Goal: Task Accomplishment & Management: Use online tool/utility

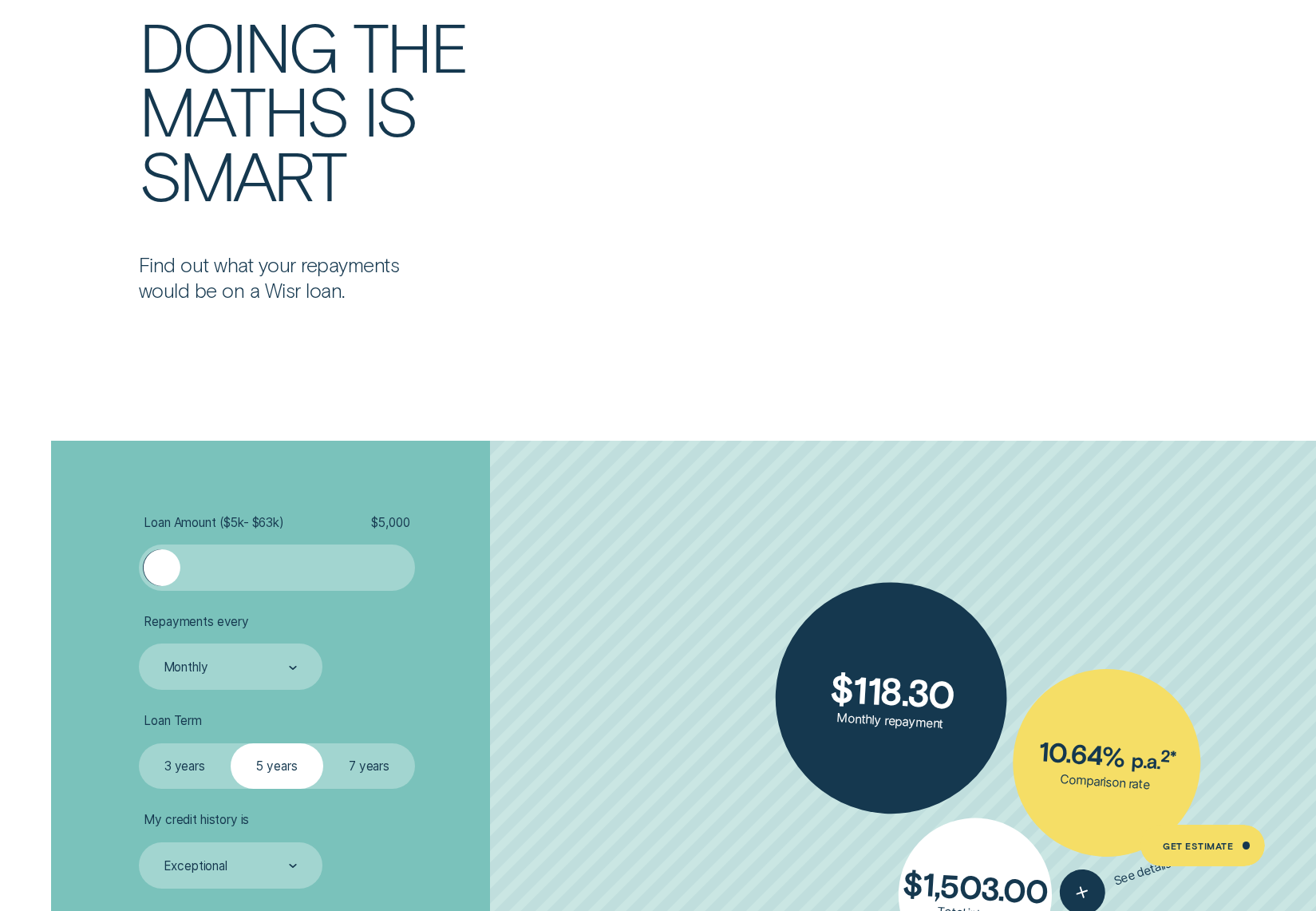
scroll to position [3672, 0]
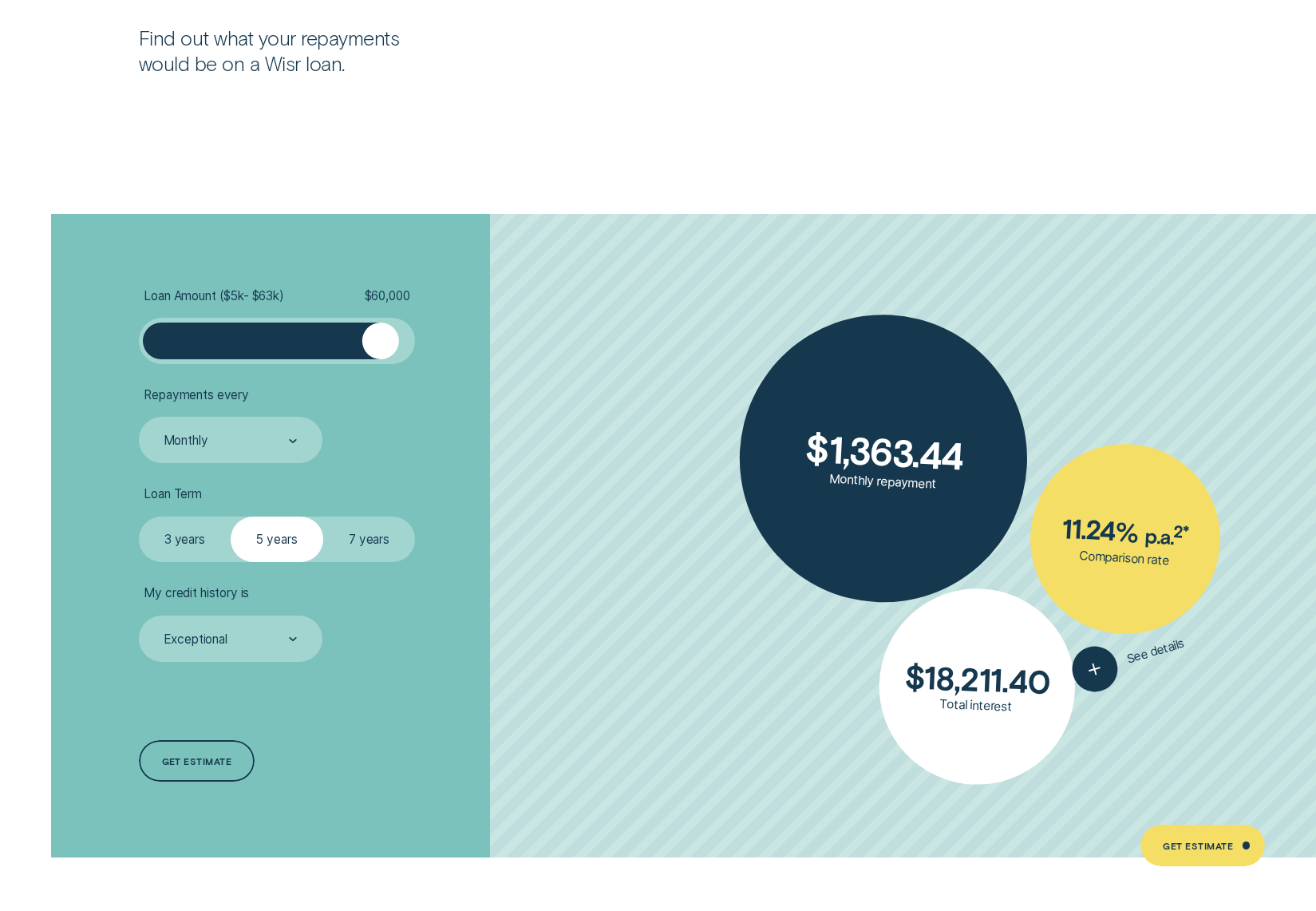
drag, startPoint x: 174, startPoint y: 348, endPoint x: 380, endPoint y: 343, distance: 206.1
click at [380, 343] on div at bounding box center [380, 341] width 37 height 37
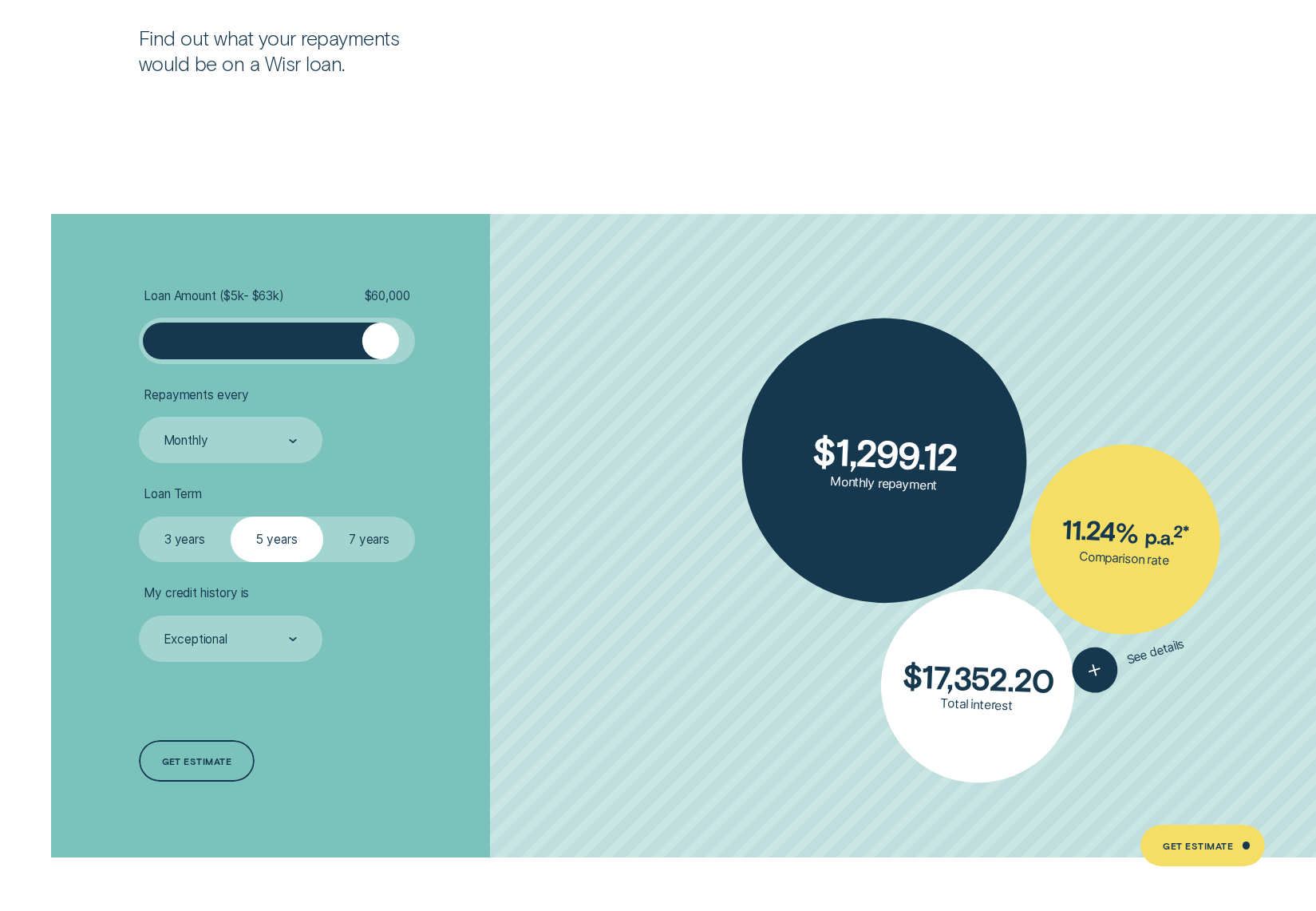
click at [344, 533] on label "7 years" at bounding box center [369, 540] width 93 height 47
click at [323, 517] on input "7 years" at bounding box center [323, 517] width 0 height 0
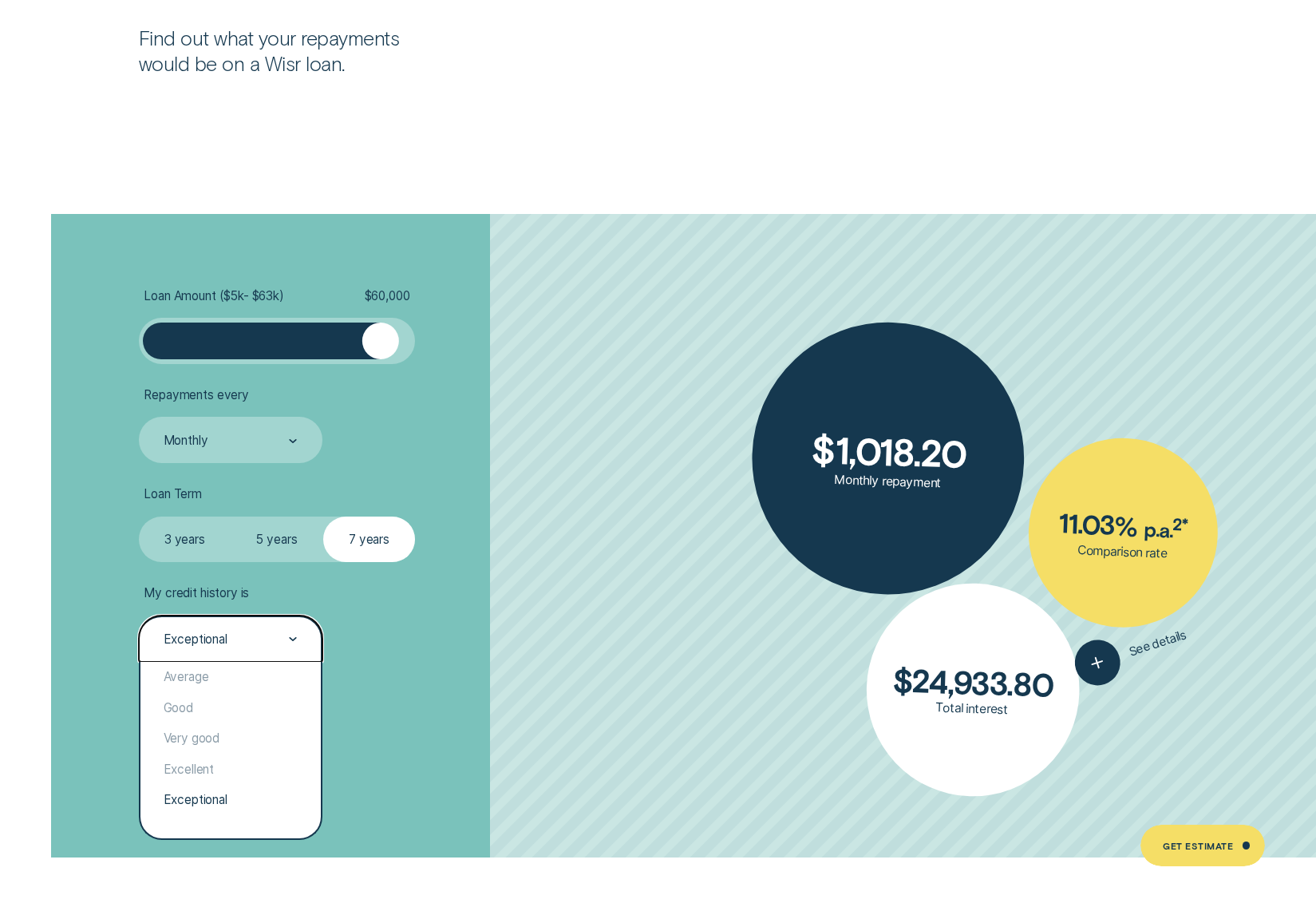
click at [223, 657] on div "Exceptional" at bounding box center [231, 638] width 183 height 47
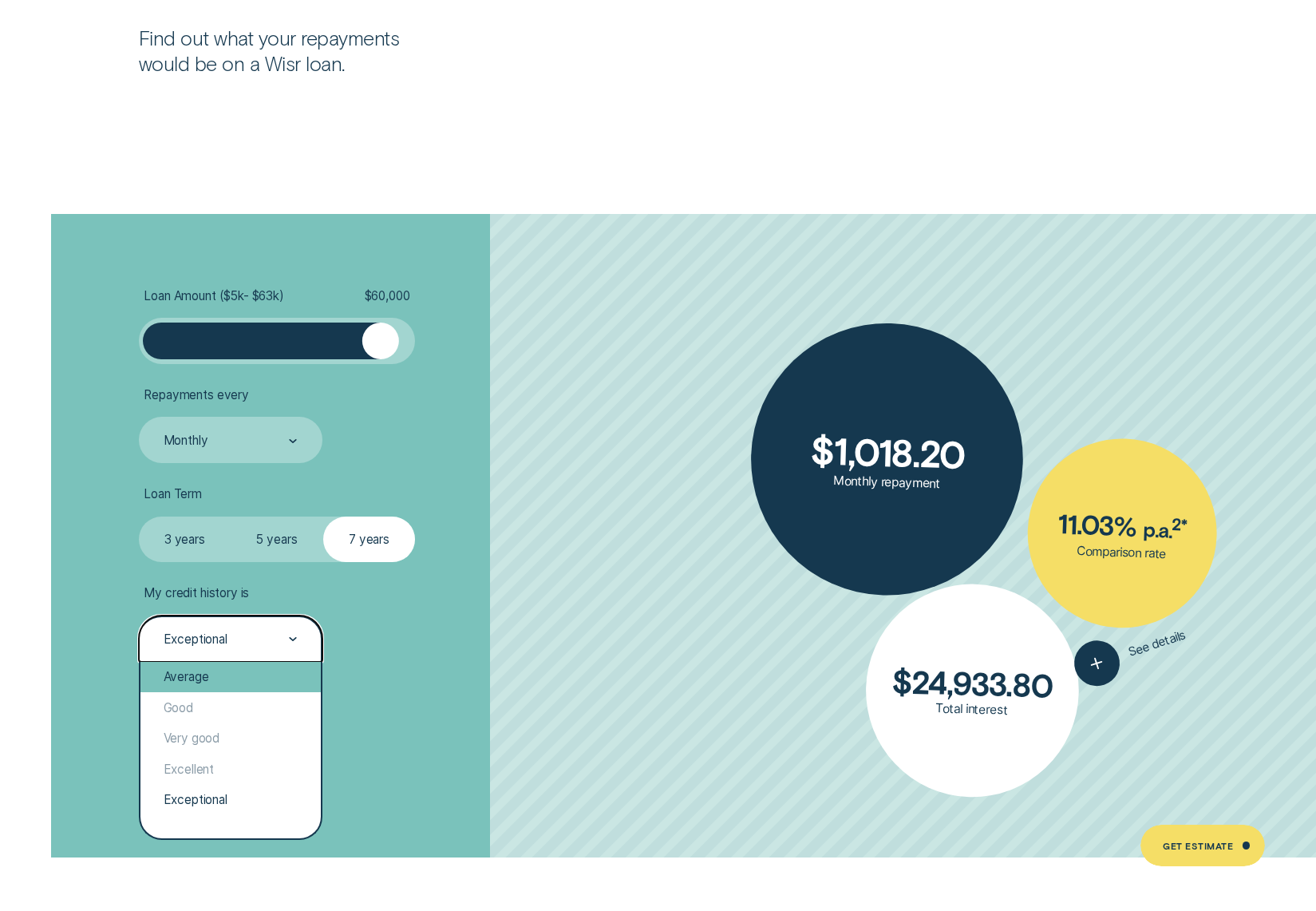
click at [187, 674] on div "Average" at bounding box center [231, 677] width 180 height 31
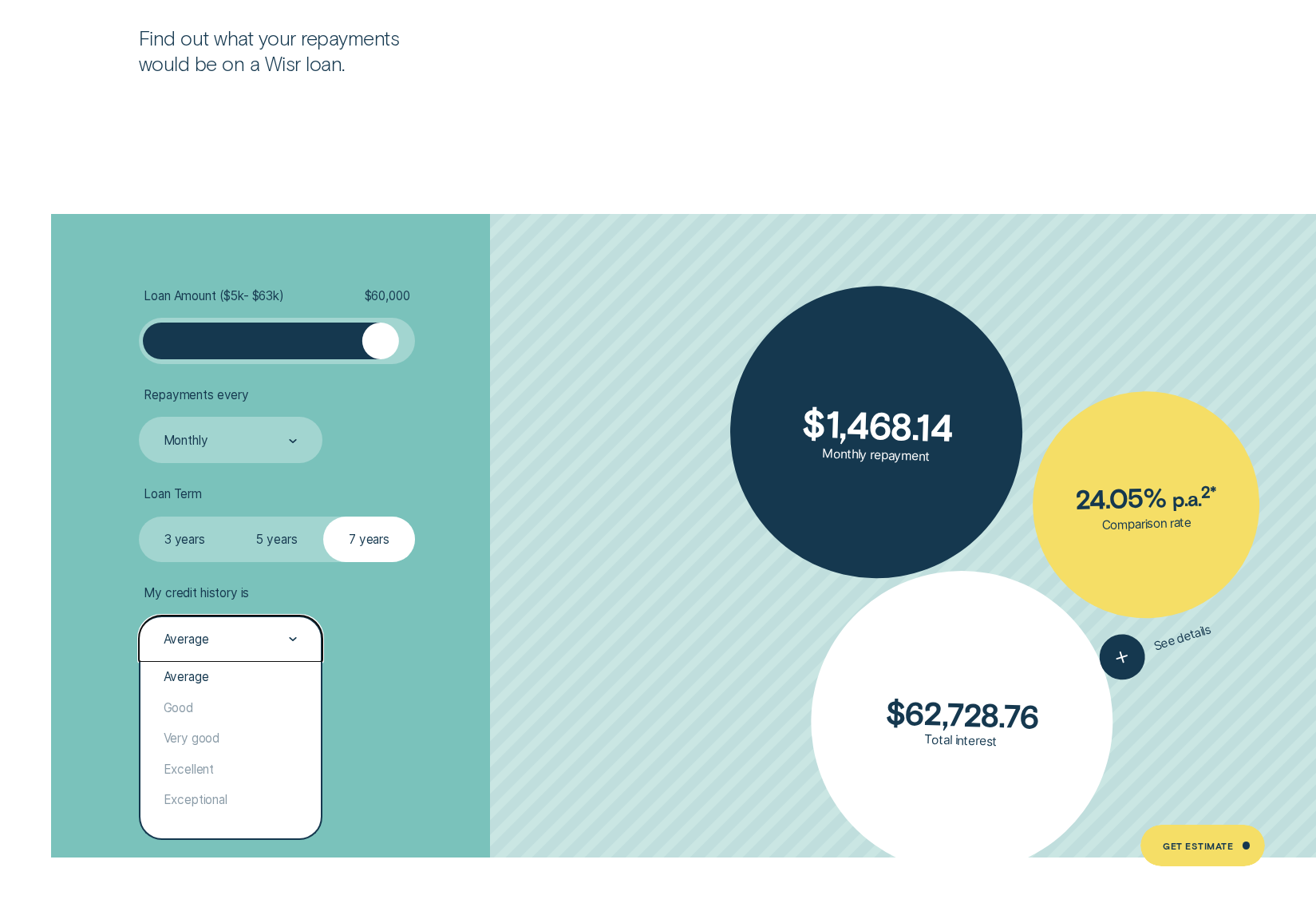
click at [200, 631] on div "Average" at bounding box center [229, 639] width 136 height 18
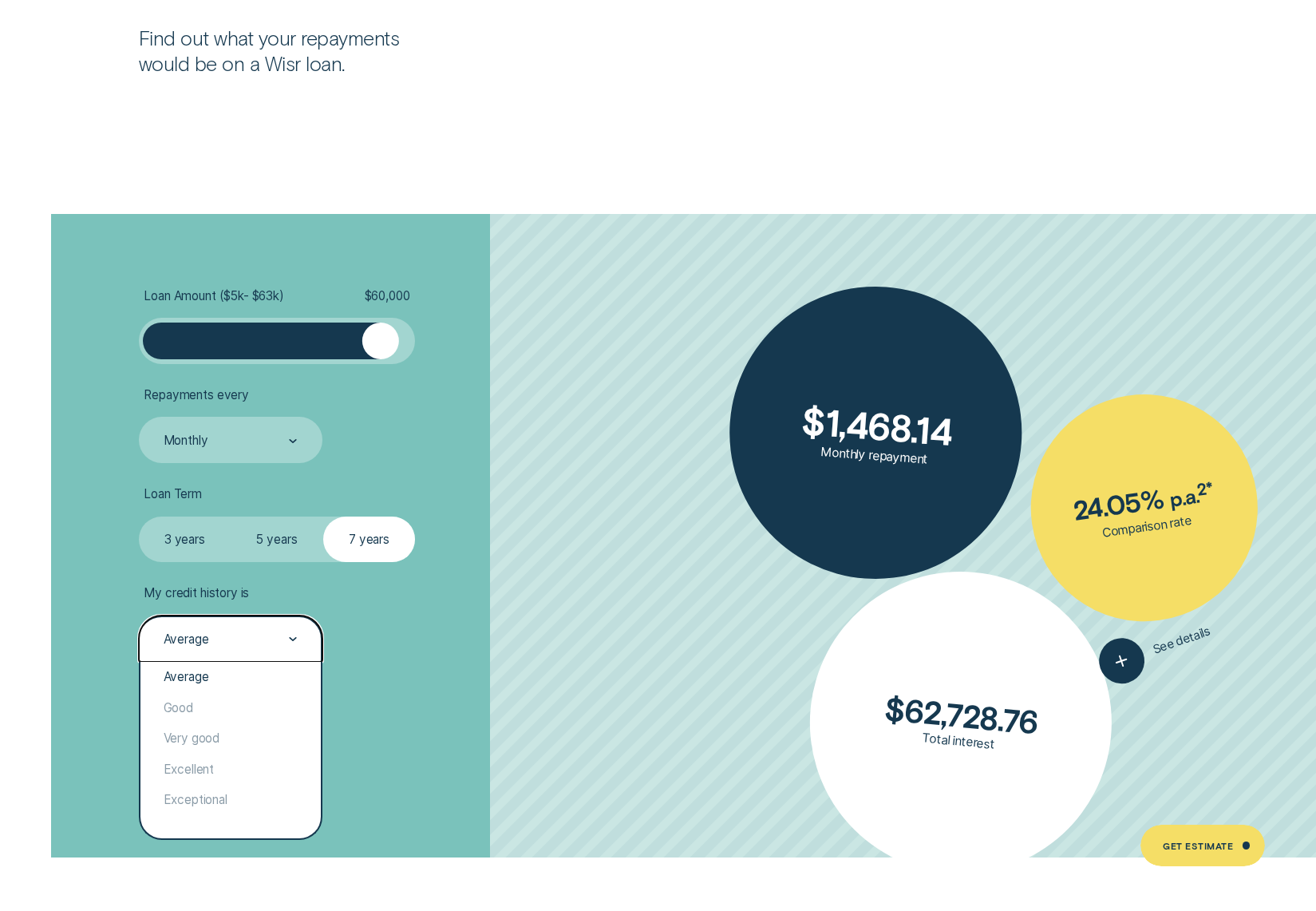
click at [269, 645] on div "Average" at bounding box center [229, 639] width 136 height 18
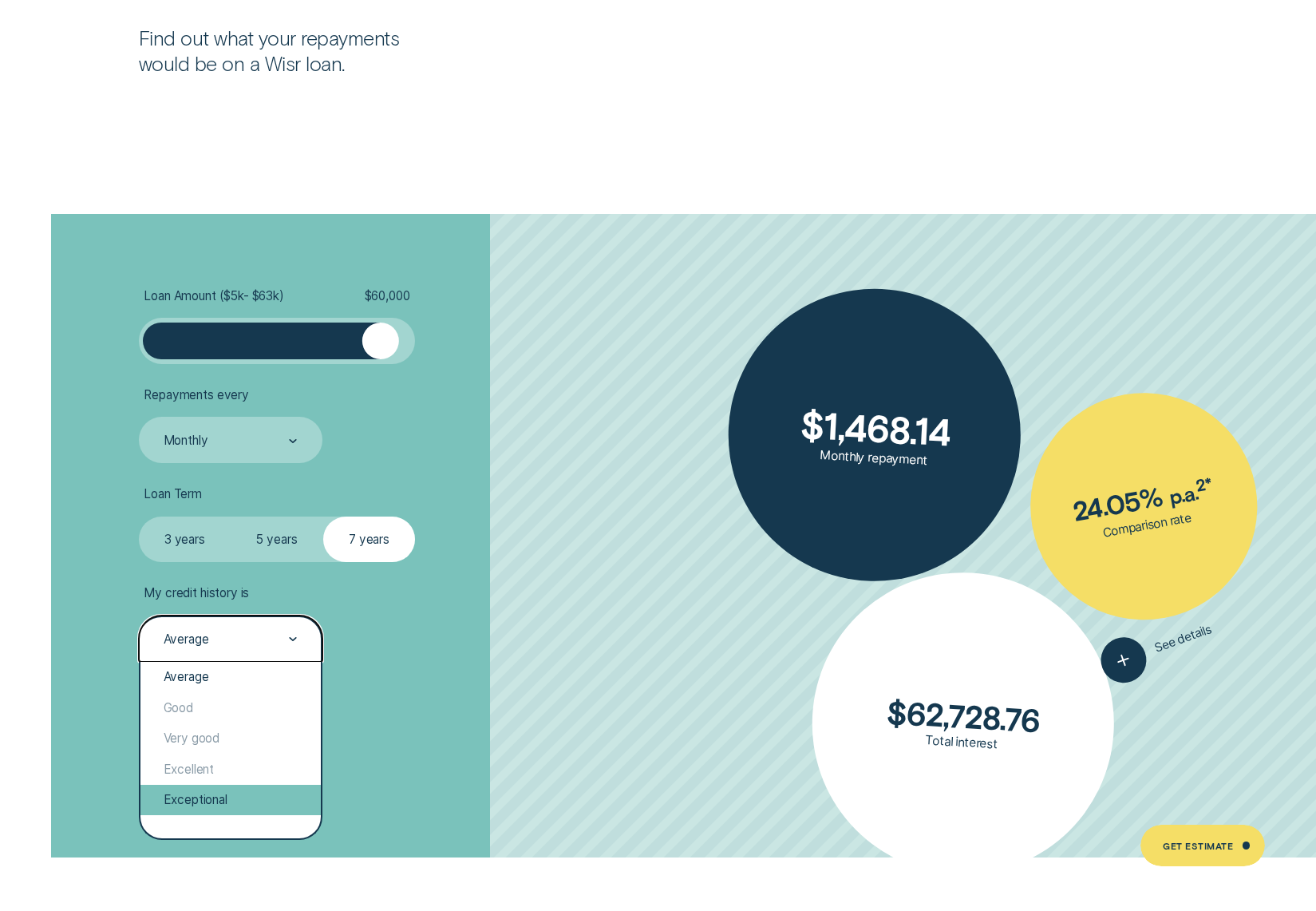
click at [242, 791] on div "Exceptional" at bounding box center [231, 799] width 180 height 31
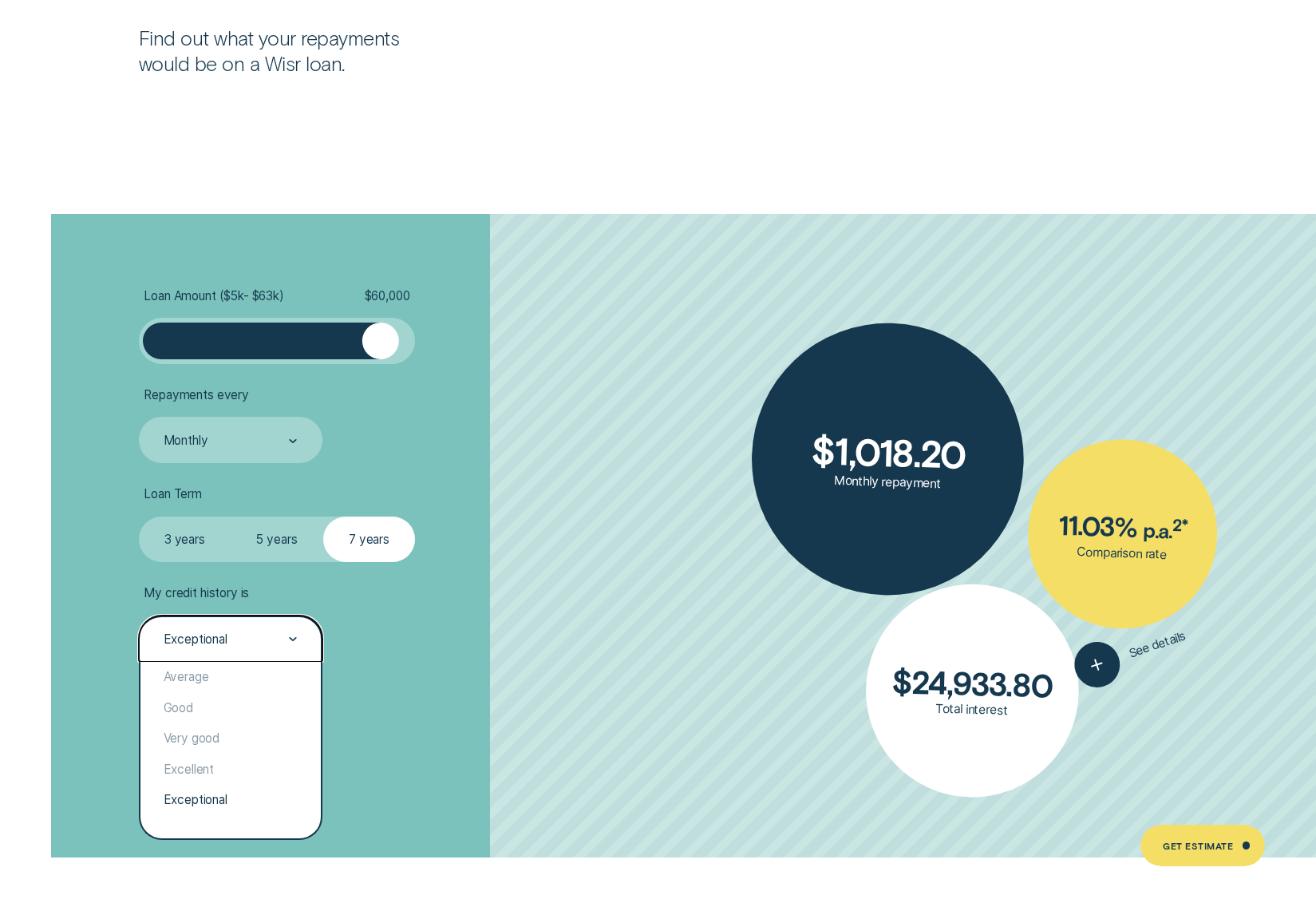
click at [225, 638] on div "Exceptional" at bounding box center [195, 638] width 64 height 15
click at [236, 680] on div "Average" at bounding box center [231, 677] width 180 height 31
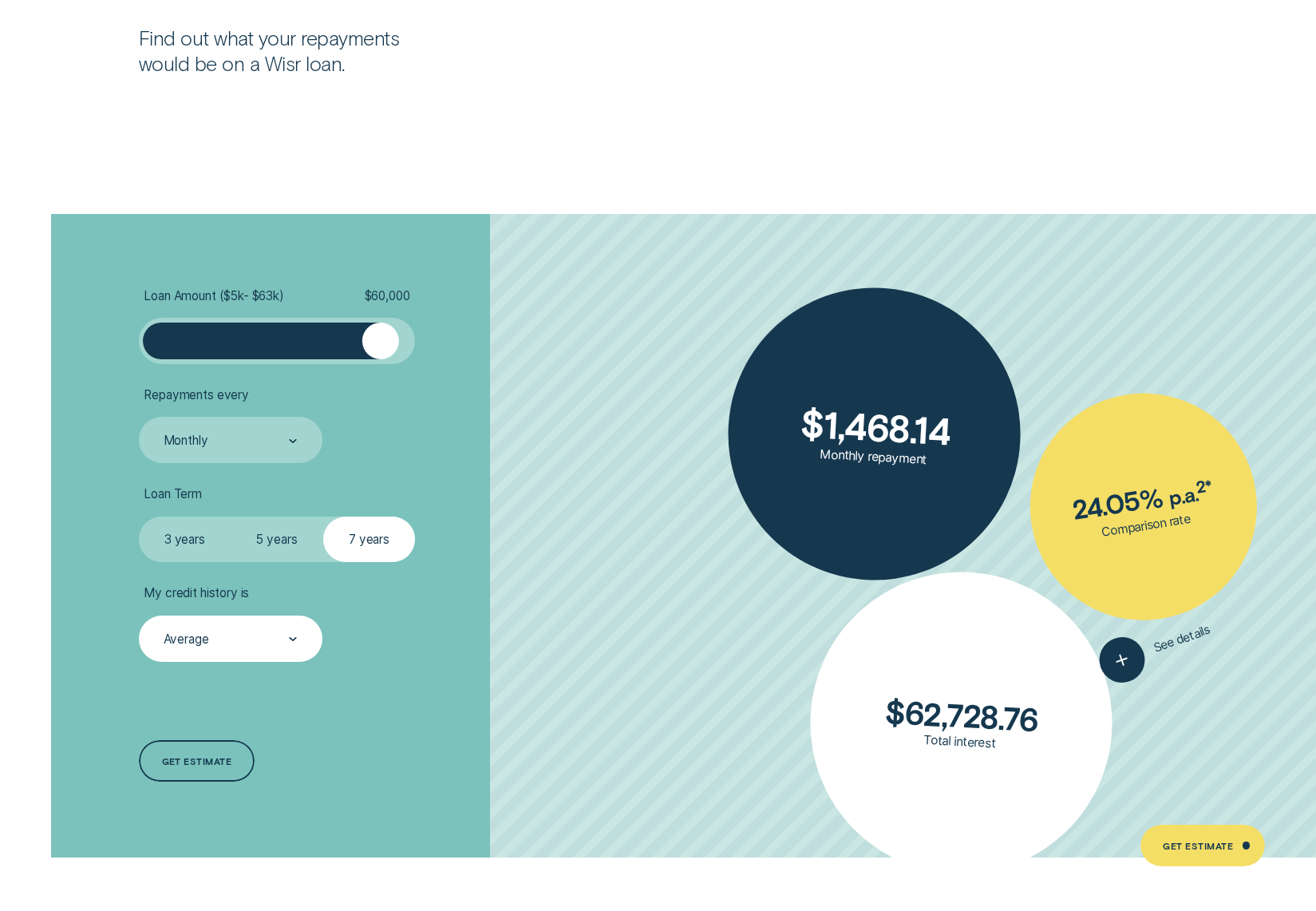
click at [439, 788] on div "Loan Amount ( $5k - $63k ) $ 60,000 Repayments every Monthly Loan Term Select L…" at bounding box center [350, 536] width 439 height 643
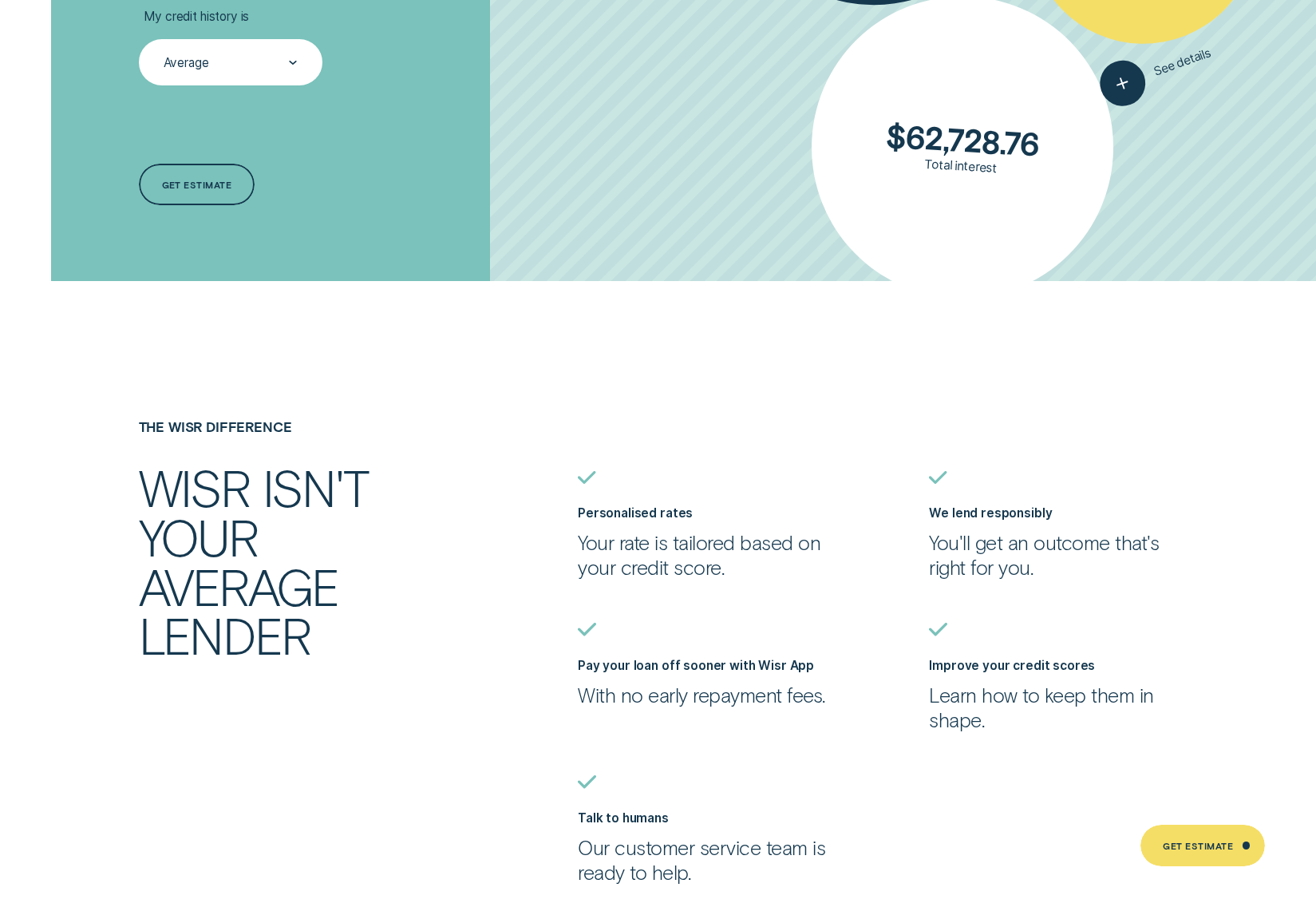
scroll to position [4230, 0]
